Goal: Contribute content: Add original content to the website for others to see

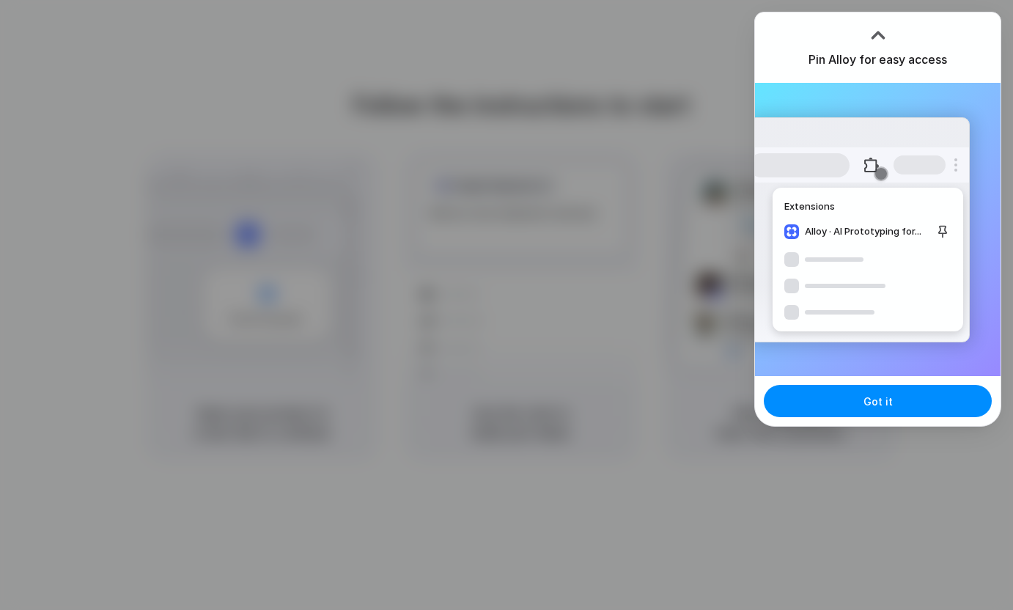
click at [829, 34] on div "Pin Alloy for easy access" at bounding box center [878, 47] width 246 height 70
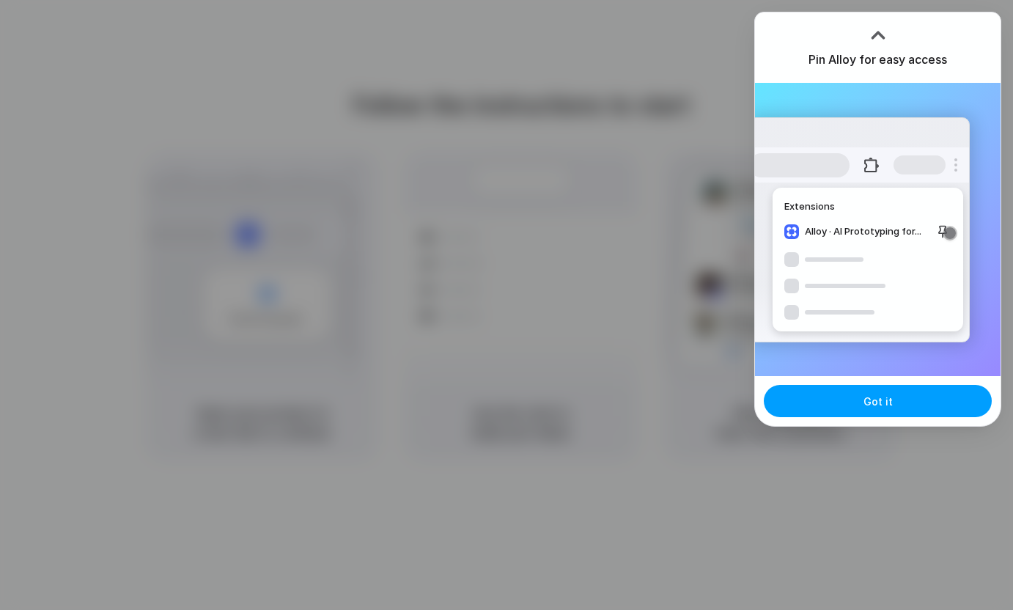
click at [839, 405] on button "Got it" at bounding box center [878, 401] width 228 height 32
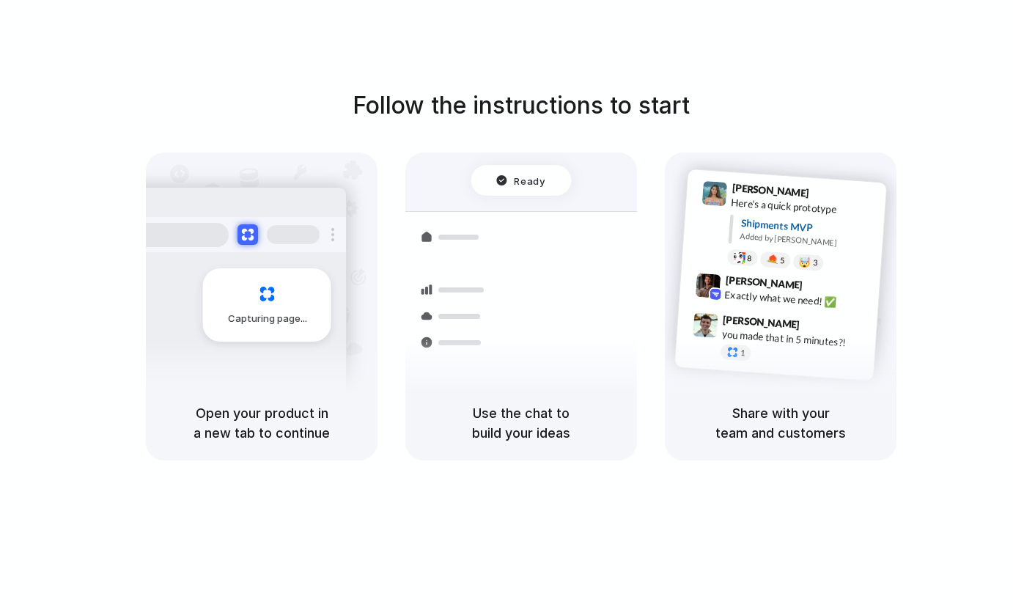
click at [848, 33] on div "Follow the instructions to start Capturing page Open your product in a new tab …" at bounding box center [521, 319] width 1043 height 639
click at [507, 305] on div at bounding box center [507, 305] width 0 height 0
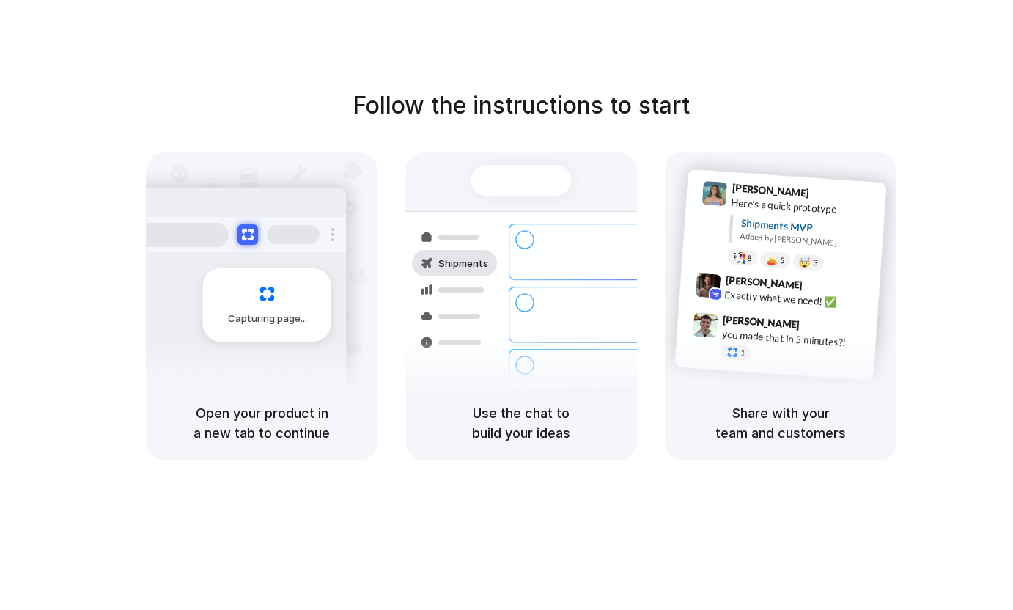
click at [507, 305] on div at bounding box center [507, 305] width 0 height 0
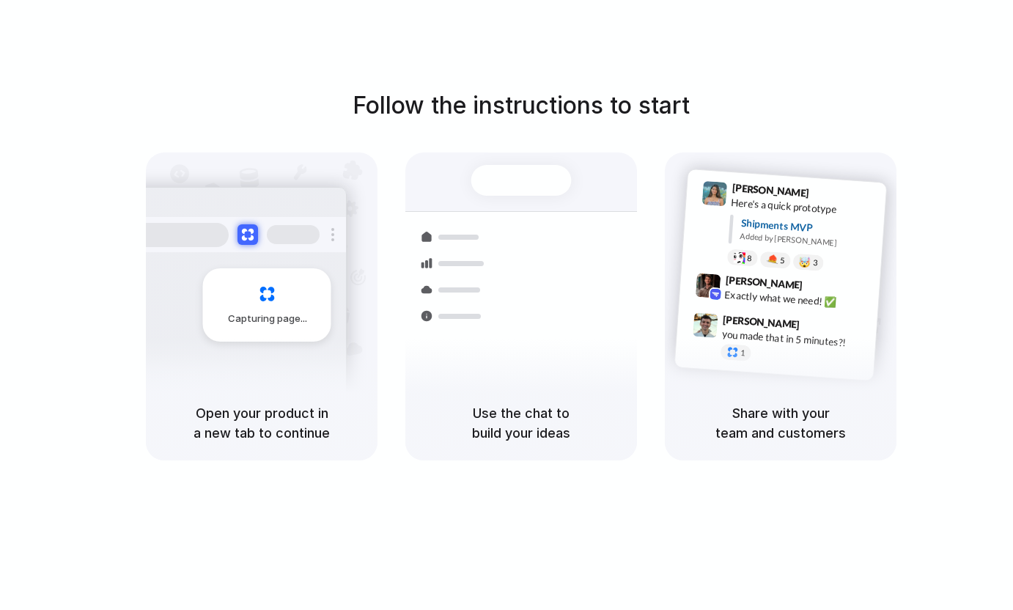
click at [507, 305] on div at bounding box center [507, 305] width 0 height 0
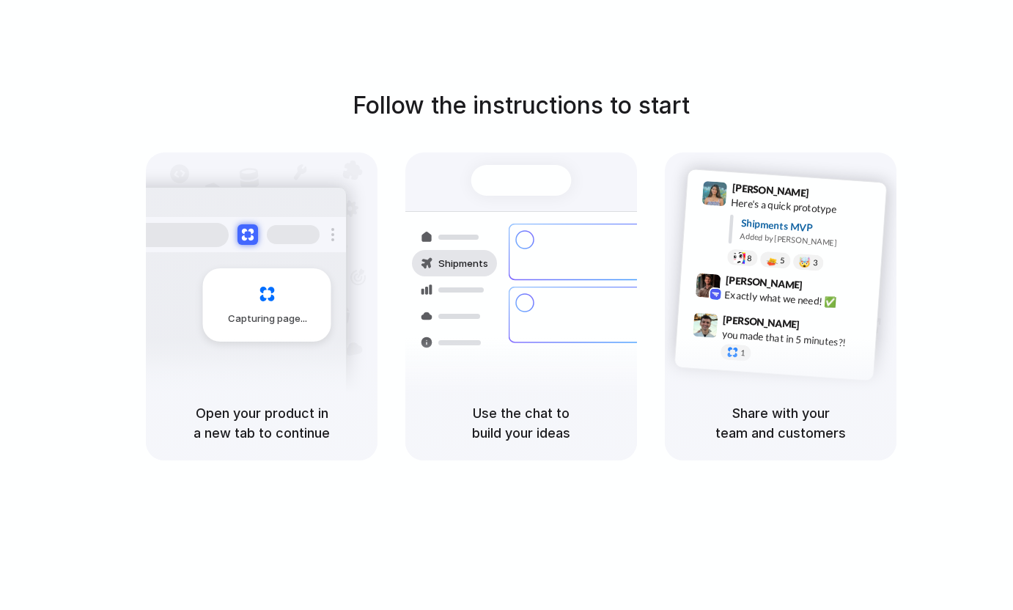
click at [614, 82] on div "Follow the instructions to start Capturing page Open your product in a new tab …" at bounding box center [521, 319] width 1043 height 639
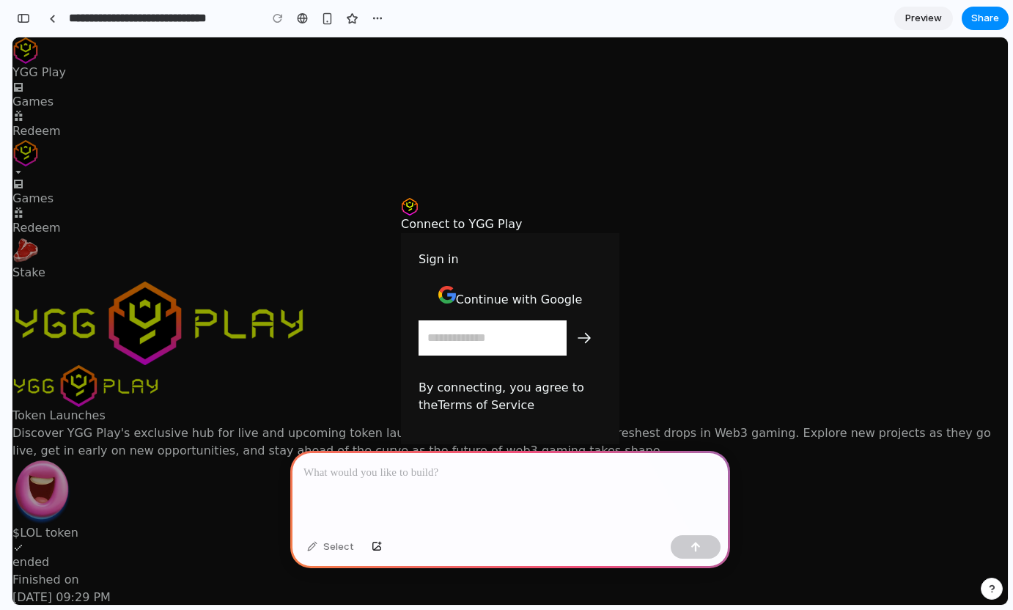
click at [403, 465] on p at bounding box center [511, 473] width 414 height 18
click at [692, 553] on button "button" at bounding box center [696, 546] width 50 height 23
